Goal: Communication & Community: Connect with others

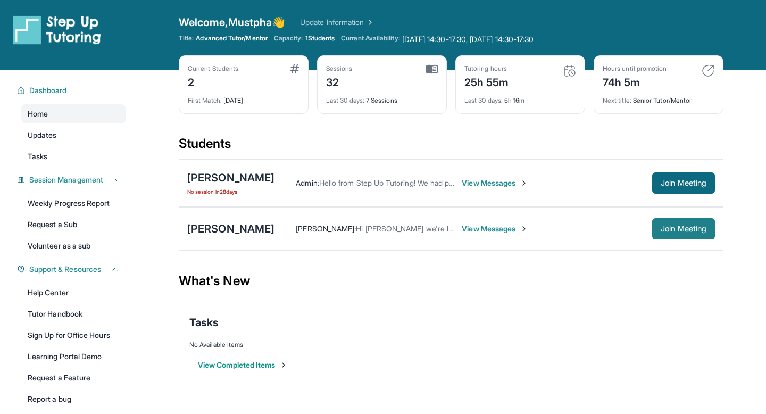
click at [682, 229] on span "Join Meeting" at bounding box center [684, 229] width 46 height 6
click at [487, 230] on span "View Messages" at bounding box center [495, 228] width 67 height 11
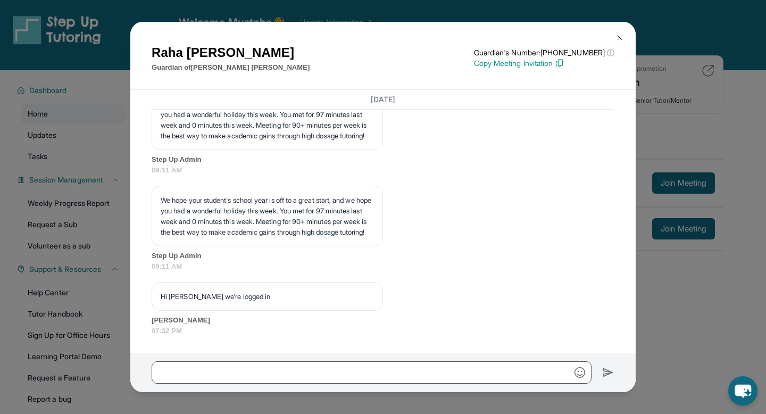
scroll to position [15343, 0]
click at [379, 359] on div at bounding box center [382, 372] width 505 height 39
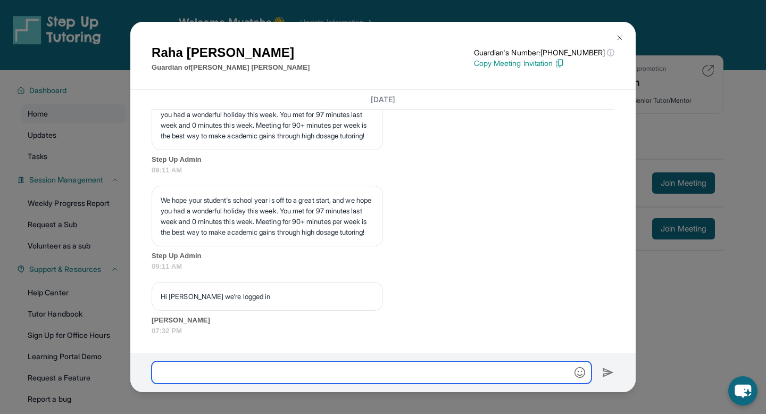
click at [366, 366] on input "text" at bounding box center [372, 372] width 440 height 22
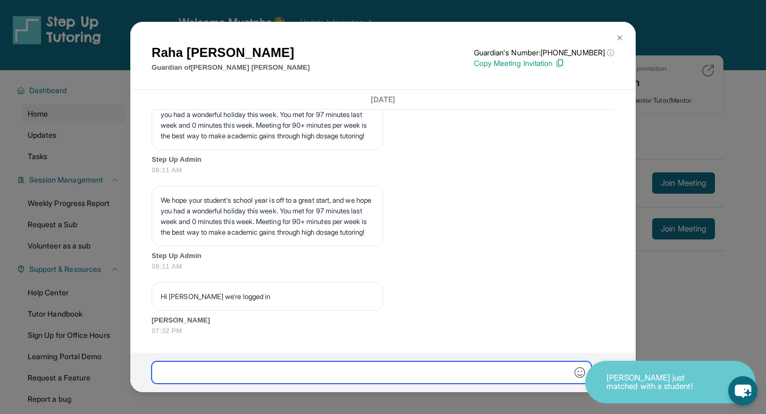
click at [305, 370] on input "text" at bounding box center [372, 372] width 440 height 22
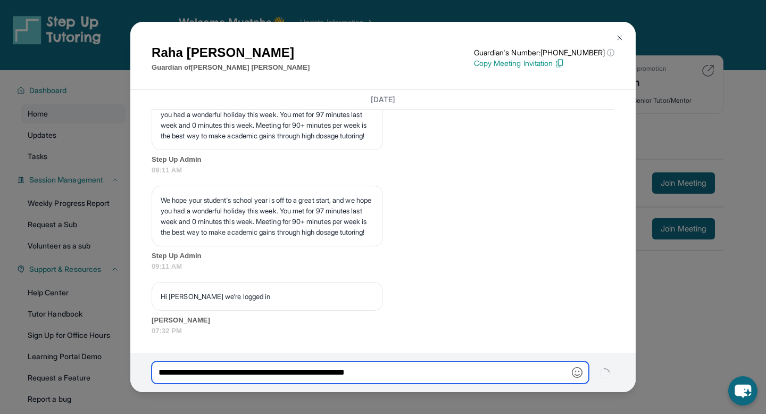
type input "**********"
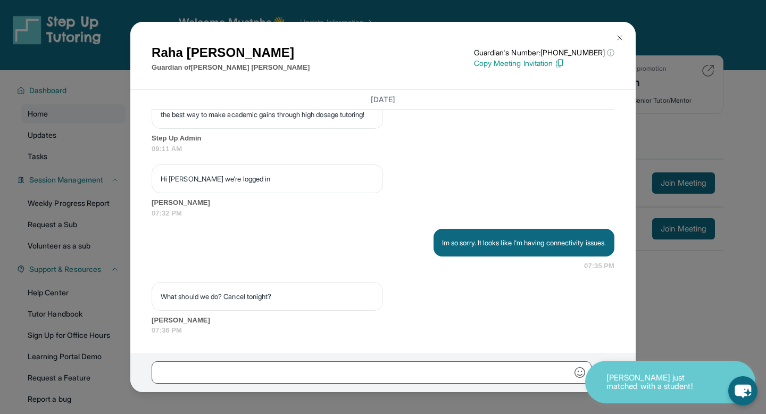
scroll to position [15453, 0]
click at [661, 306] on div "[PERSON_NAME] Guardian of [PERSON_NAME] Guardian's Number: [PHONE_NUMBER] ⓘ Thi…" at bounding box center [383, 207] width 766 height 414
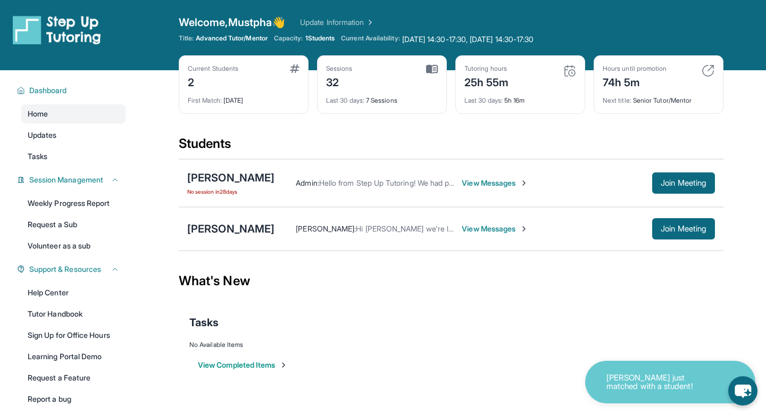
click at [462, 230] on span "View Messages" at bounding box center [495, 228] width 67 height 11
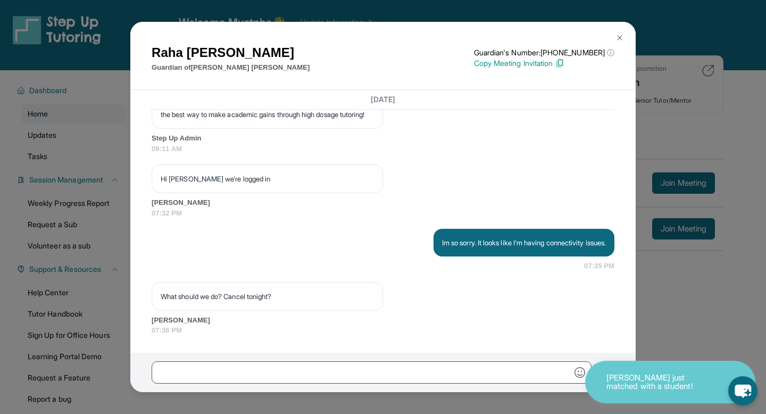
scroll to position [15460, 0]
click at [688, 307] on div "[PERSON_NAME] Guardian of [PERSON_NAME] Guardian's Number: [PHONE_NUMBER] ⓘ Thi…" at bounding box center [383, 207] width 766 height 414
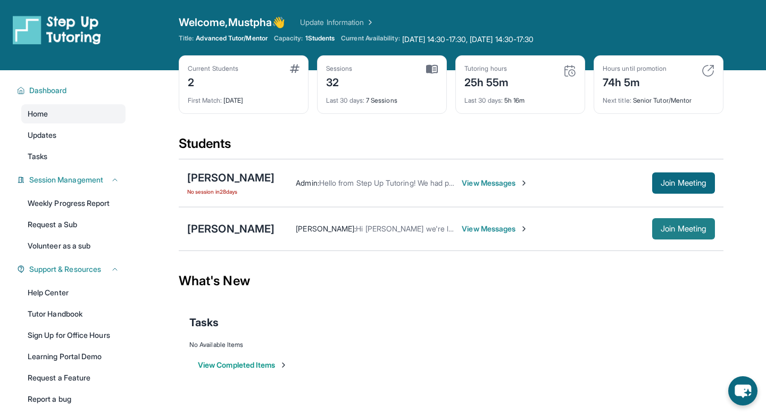
click at [686, 236] on button "Join Meeting" at bounding box center [683, 228] width 63 height 21
click at [462, 229] on span "View Messages" at bounding box center [495, 228] width 67 height 11
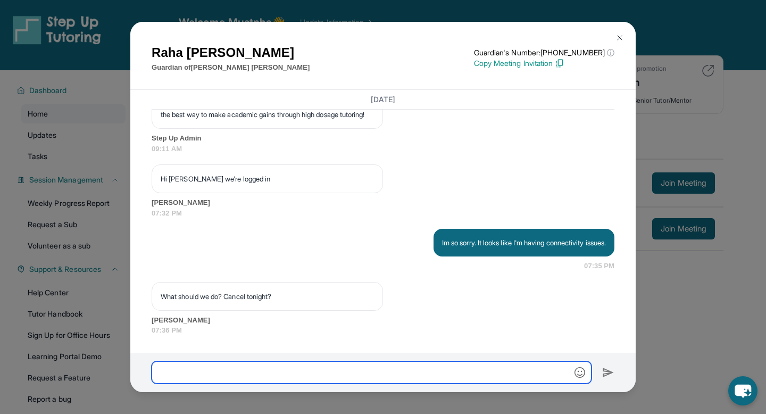
click at [308, 371] on input "text" at bounding box center [372, 372] width 440 height 22
type input "**********"
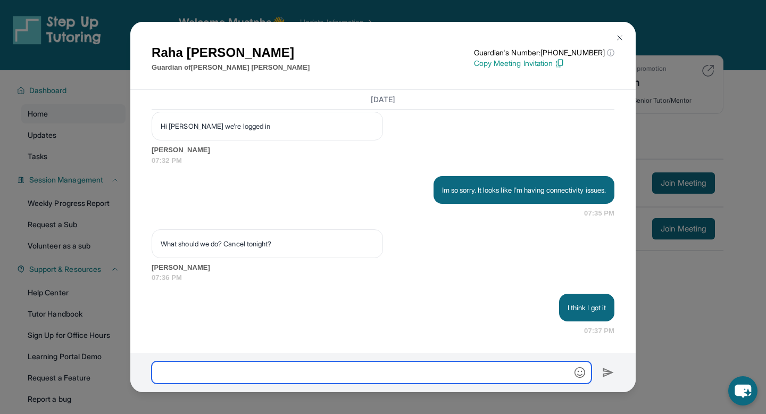
scroll to position [15513, 0]
